Goal: Check status: Check status

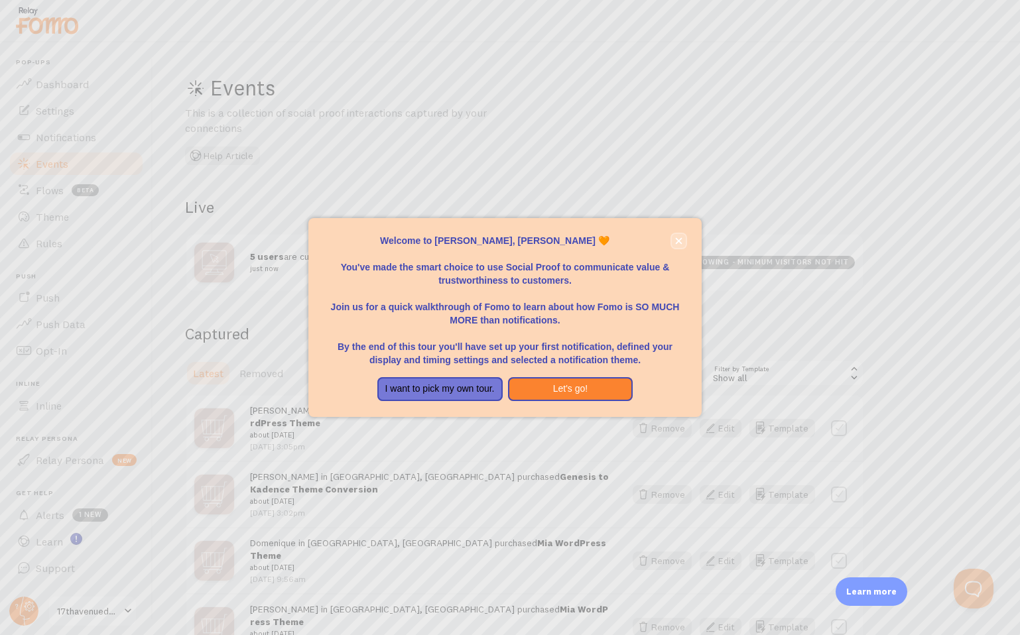
click at [676, 243] on icon "close," at bounding box center [679, 241] width 7 height 7
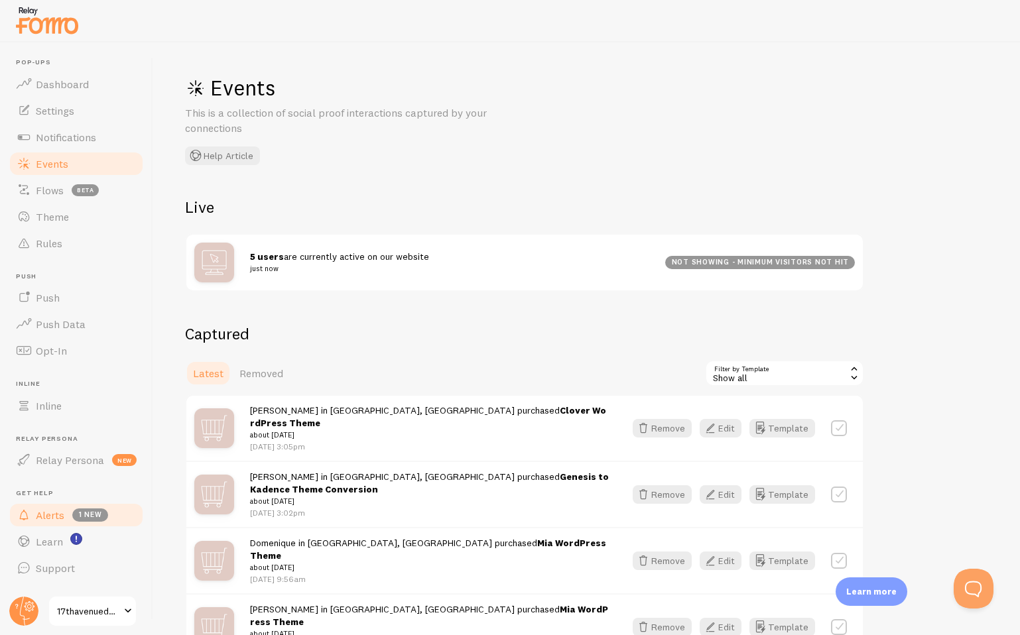
click at [55, 517] on span "Alerts" at bounding box center [50, 515] width 29 height 13
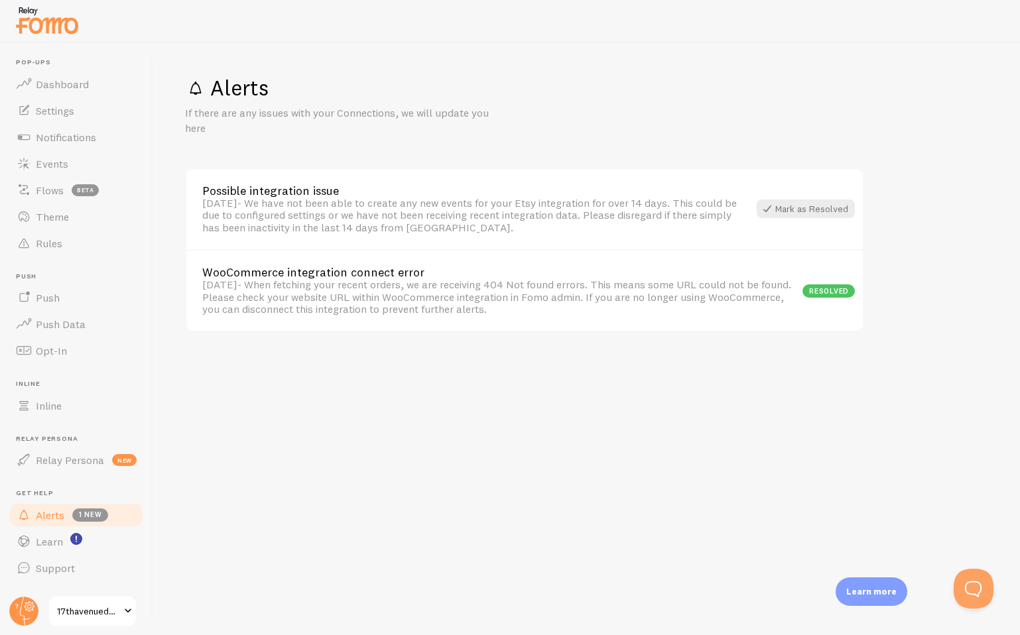
drag, startPoint x: 482, startPoint y: 237, endPoint x: 625, endPoint y: 320, distance: 166.1
click at [625, 319] on div "Possible integration issue [DATE] - We have not been able to create any new eve…" at bounding box center [524, 250] width 679 height 164
click at [625, 320] on div "WooCommerce integration connect error [DATE] - When fetching your recent orders…" at bounding box center [524, 290] width 677 height 82
drag, startPoint x: 617, startPoint y: 318, endPoint x: 614, endPoint y: 312, distance: 7.7
click at [613, 311] on div "WooCommerce integration connect error [DATE] - When fetching your recent orders…" at bounding box center [524, 290] width 677 height 82
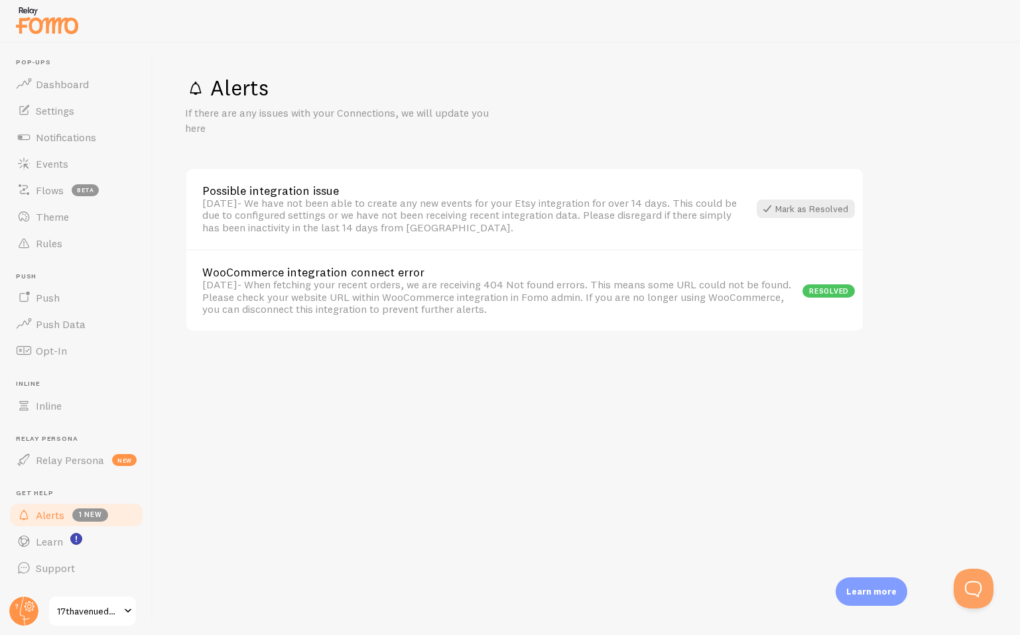
click at [614, 312] on div "[DATE] - When fetching your recent orders, we are receiving 404 Not found error…" at bounding box center [502, 297] width 600 height 36
drag, startPoint x: 612, startPoint y: 319, endPoint x: 206, endPoint y: 299, distance: 407.1
click at [207, 300] on div "WooCommerce integration connect error [DATE] - When fetching your recent orders…" at bounding box center [524, 290] width 677 height 82
click at [206, 299] on div "[DATE] - When fetching your recent orders, we are receiving 404 Not found error…" at bounding box center [502, 297] width 600 height 36
click at [62, 83] on span "Dashboard" at bounding box center [62, 84] width 53 height 13
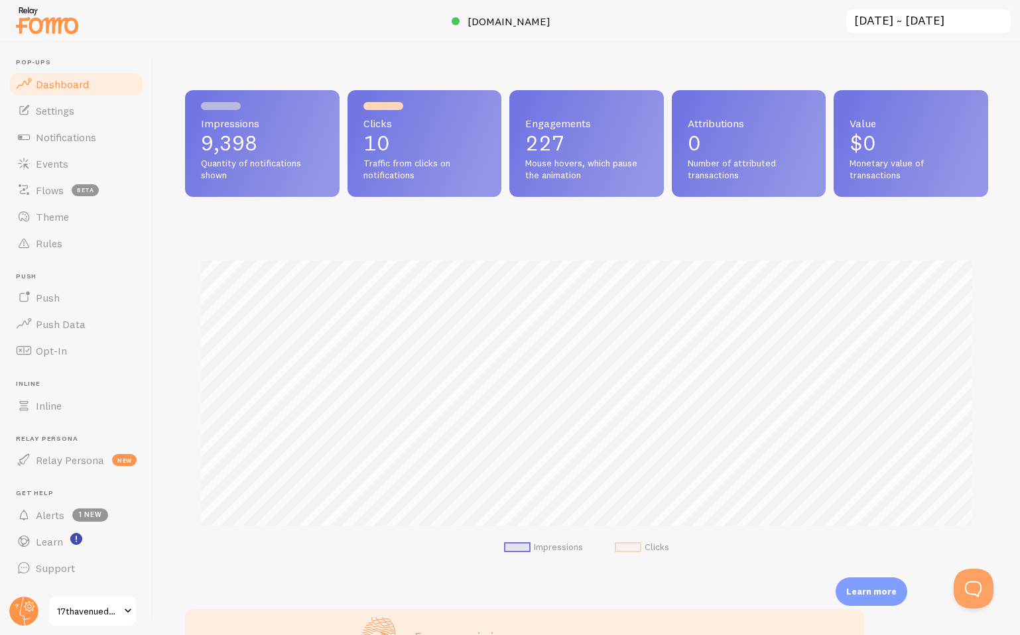
scroll to position [348, 803]
click at [936, 23] on input "[DATE] ~ [DATE]" at bounding box center [928, 21] width 167 height 27
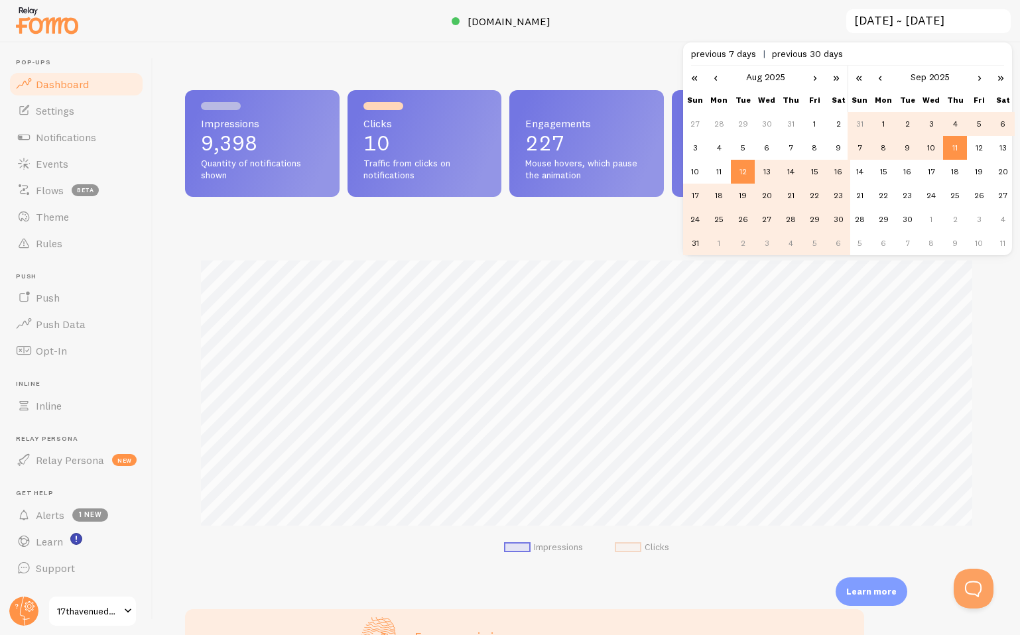
click at [887, 122] on td "1" at bounding box center [884, 124] width 24 height 24
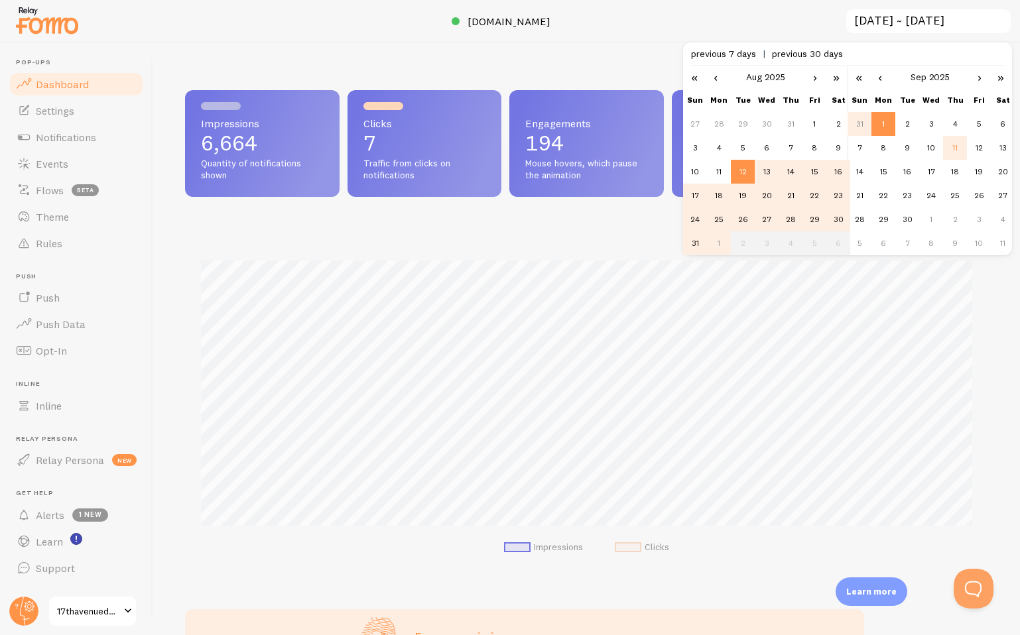
click at [959, 151] on td "11" at bounding box center [955, 148] width 24 height 24
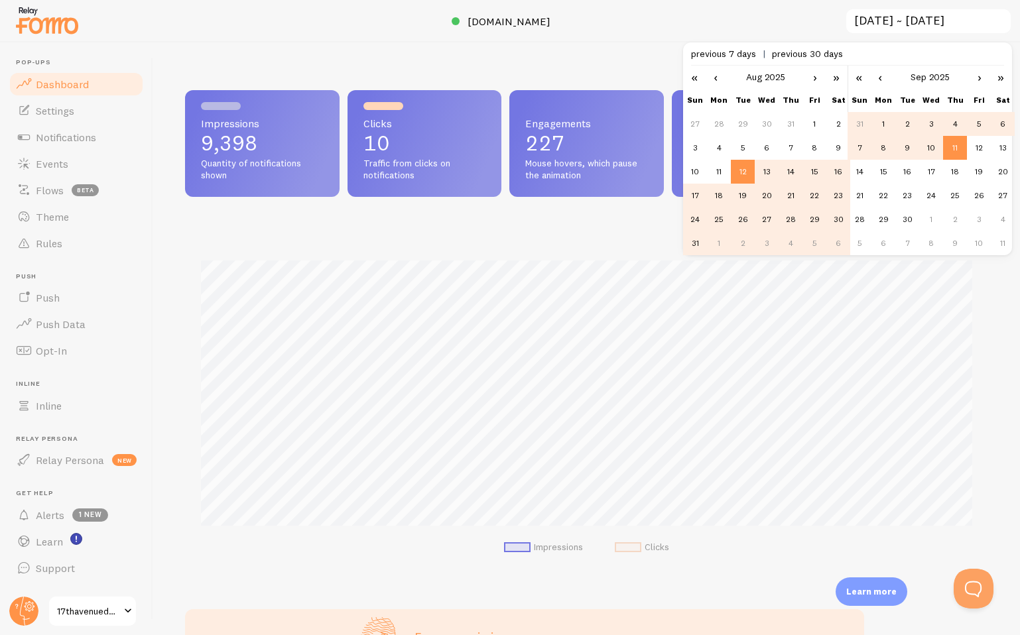
click at [811, 80] on link "›" at bounding box center [815, 77] width 20 height 23
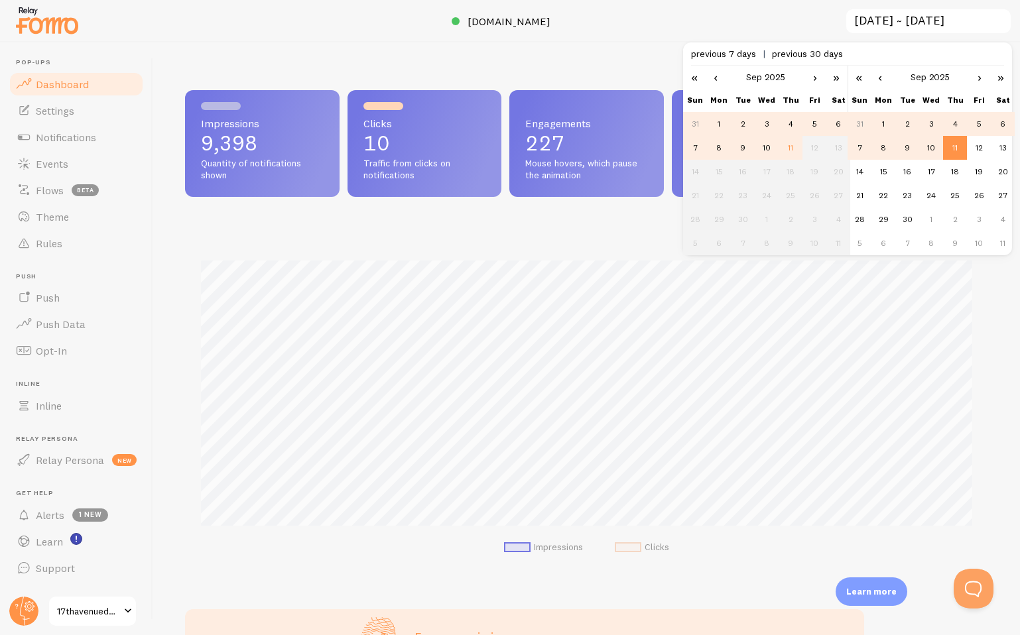
click at [715, 124] on td "1" at bounding box center [719, 124] width 24 height 24
type input "[DATE] ~ [DATE]"
click at [633, 64] on div "Impressions 3,023 Quantity of notifications shown Clicks 3 Traffic from clicks …" at bounding box center [586, 338] width 867 height 593
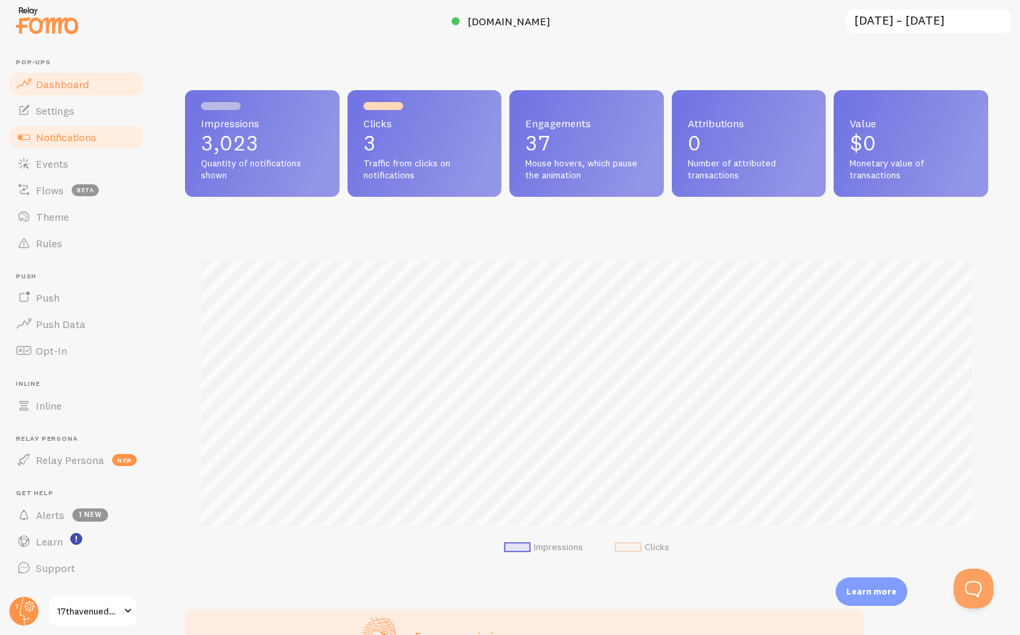
click at [63, 139] on span "Notifications" at bounding box center [66, 137] width 60 height 13
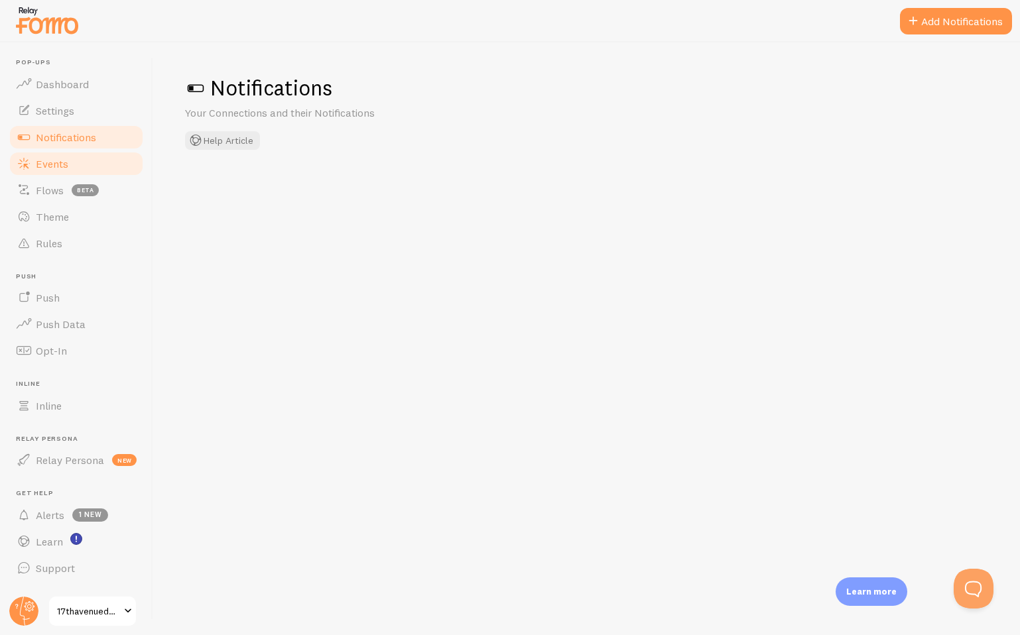
click at [63, 158] on span "Events" at bounding box center [52, 163] width 32 height 13
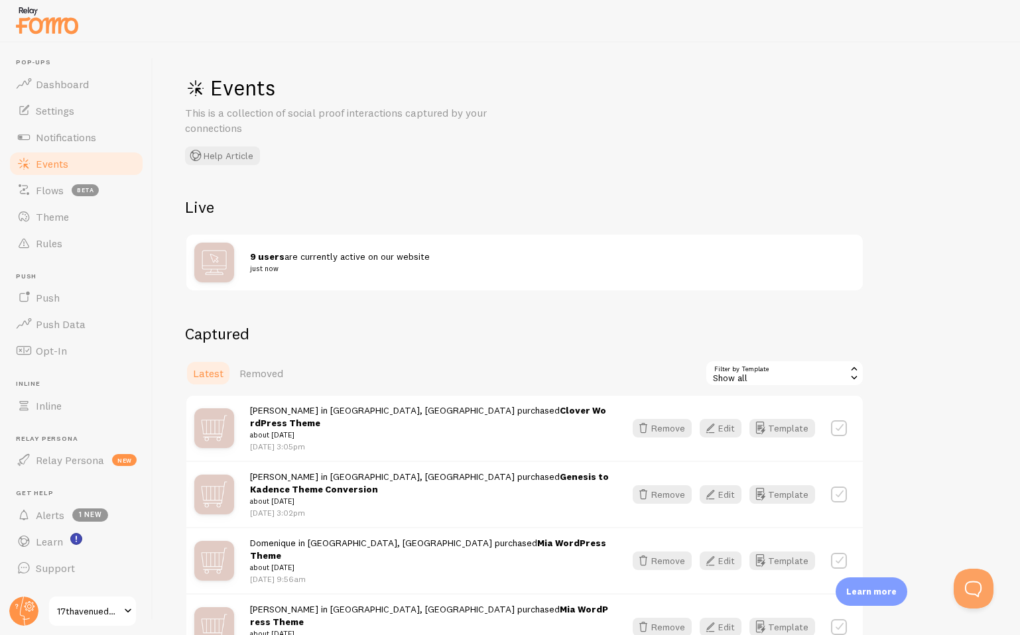
click at [938, 182] on div "Events This is a collection of social proof interactions captured by your conne…" at bounding box center [586, 338] width 867 height 593
